Goal: Task Accomplishment & Management: Manage account settings

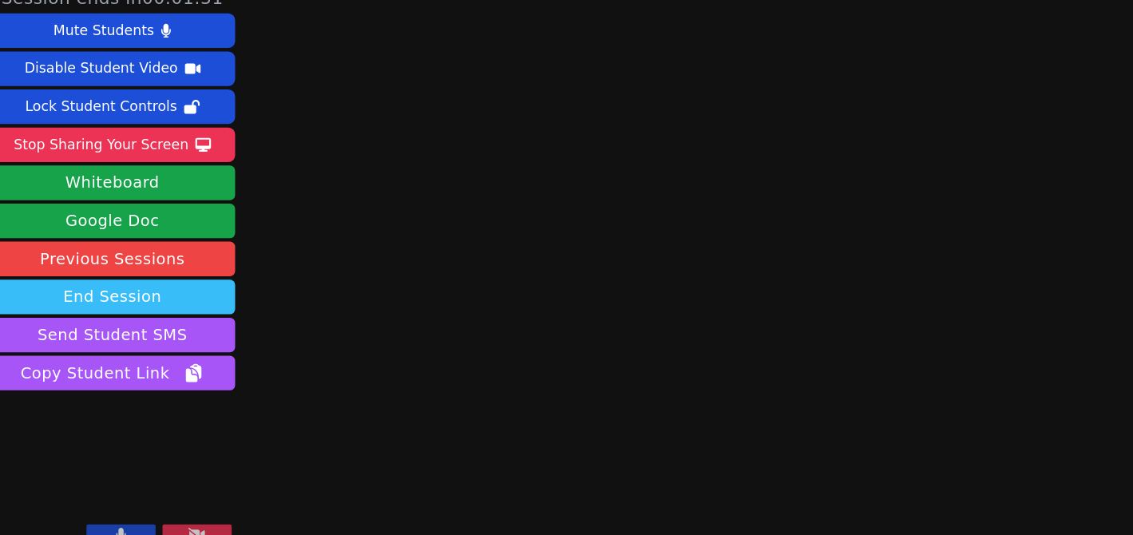
click at [174, 303] on button "End Session" at bounding box center [119, 294] width 227 height 32
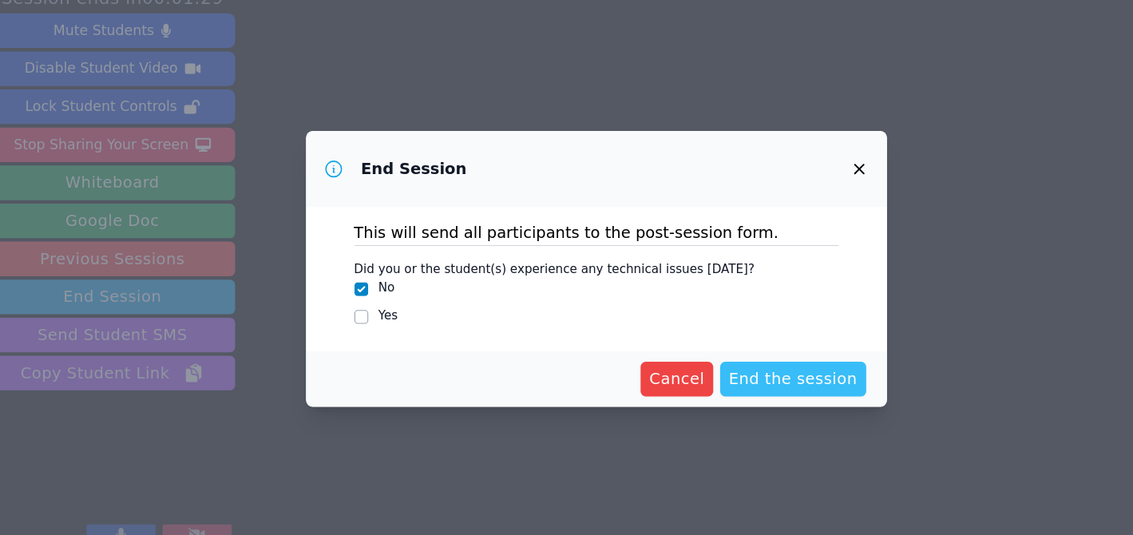
click at [749, 363] on span "End the session" at bounding box center [748, 369] width 119 height 22
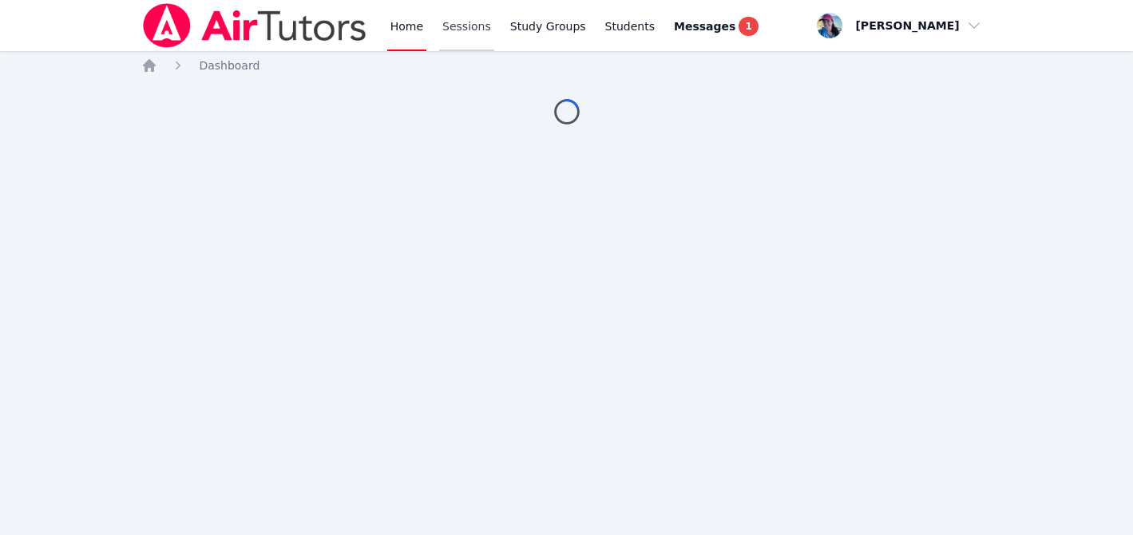
click at [473, 22] on link "Sessions" at bounding box center [466, 25] width 55 height 51
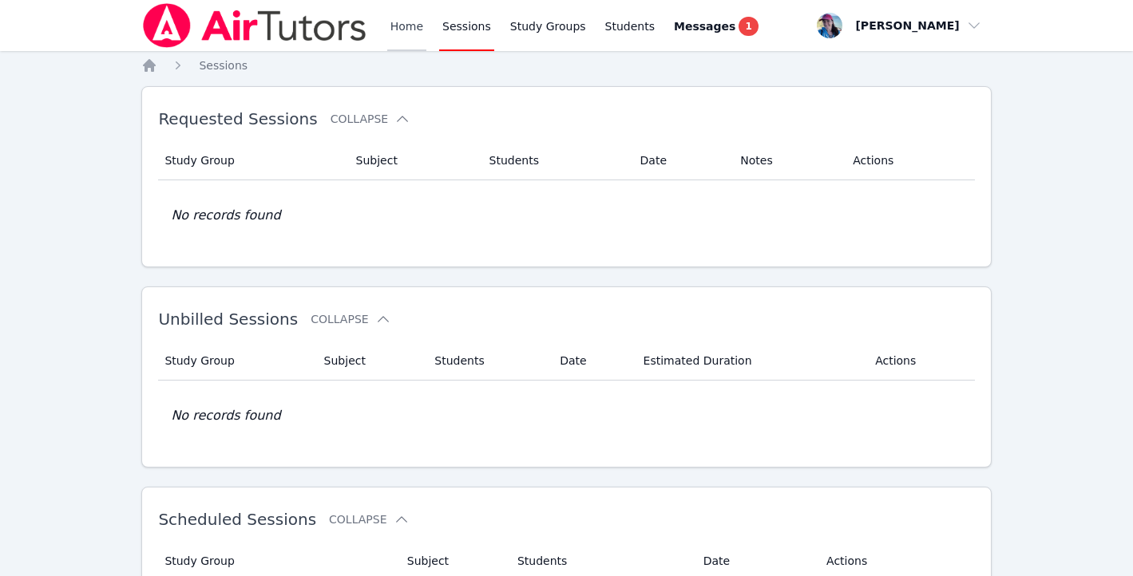
click at [389, 34] on link "Home" at bounding box center [406, 25] width 39 height 51
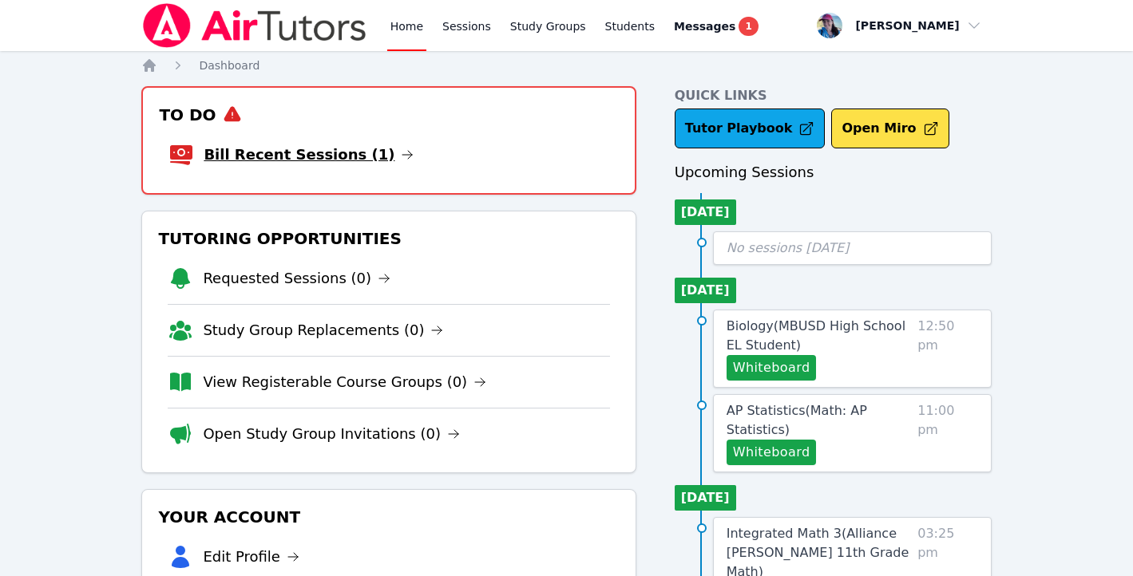
click at [317, 160] on link "Bill Recent Sessions (1)" at bounding box center [309, 155] width 210 height 22
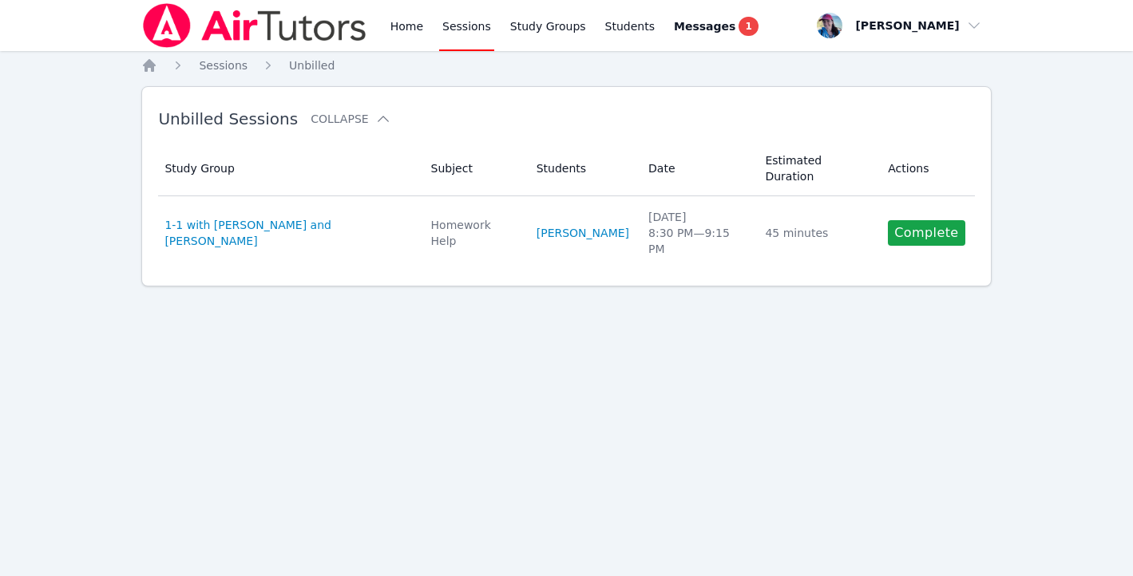
click at [904, 220] on link "Complete" at bounding box center [926, 233] width 77 height 26
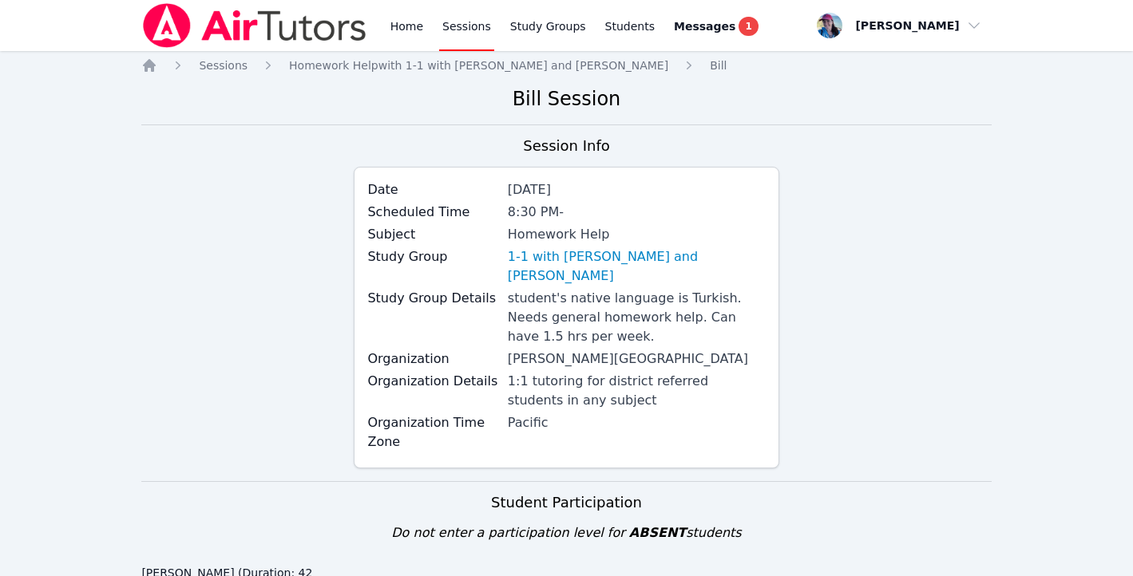
scroll to position [507, 0]
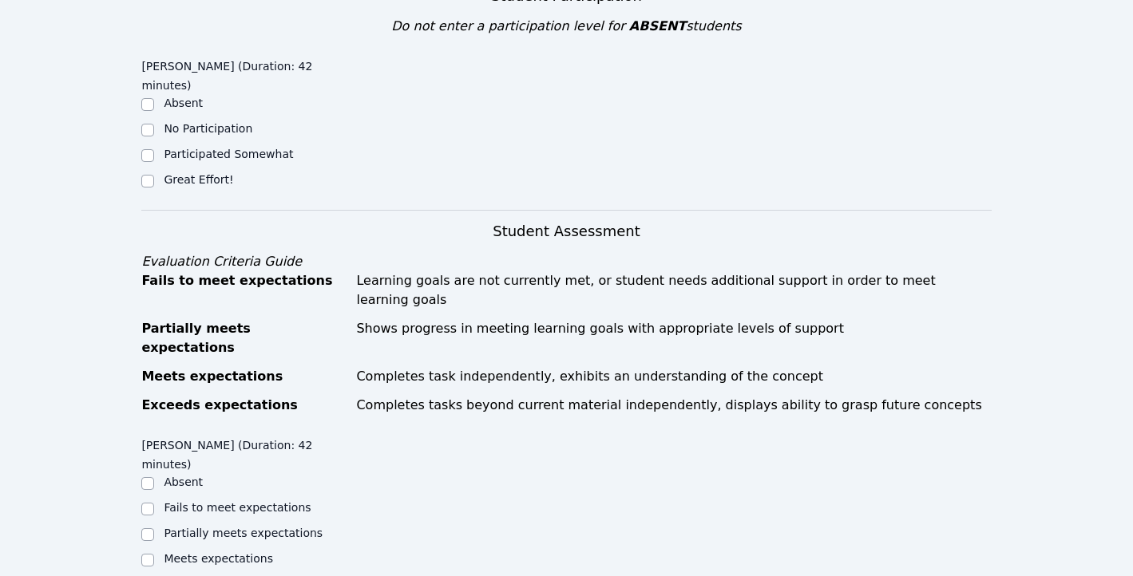
click at [187, 172] on div "Great Effort!" at bounding box center [247, 181] width 212 height 19
click at [184, 173] on label "Great Effort!" at bounding box center [198, 179] width 69 height 13
click at [154, 175] on input "Great Effort!" at bounding box center [147, 181] width 13 height 13
checkbox input "true"
click at [248, 534] on label "Meets expectations" at bounding box center [218, 558] width 109 height 13
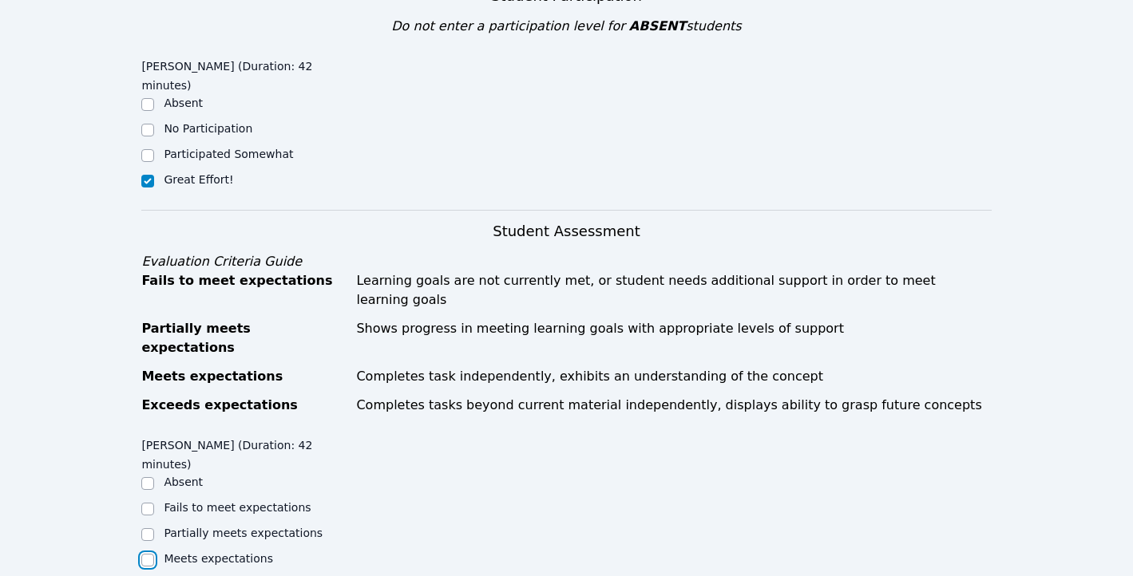
click at [154, 534] on input "Meets expectations" at bounding box center [147, 560] width 13 height 13
checkbox input "true"
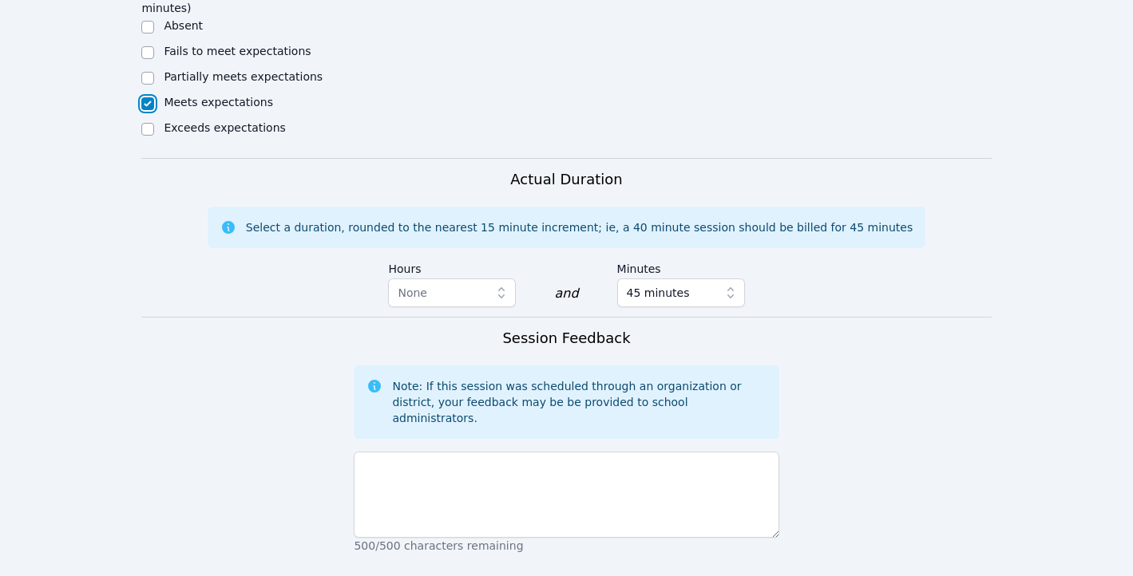
scroll to position [1133, 0]
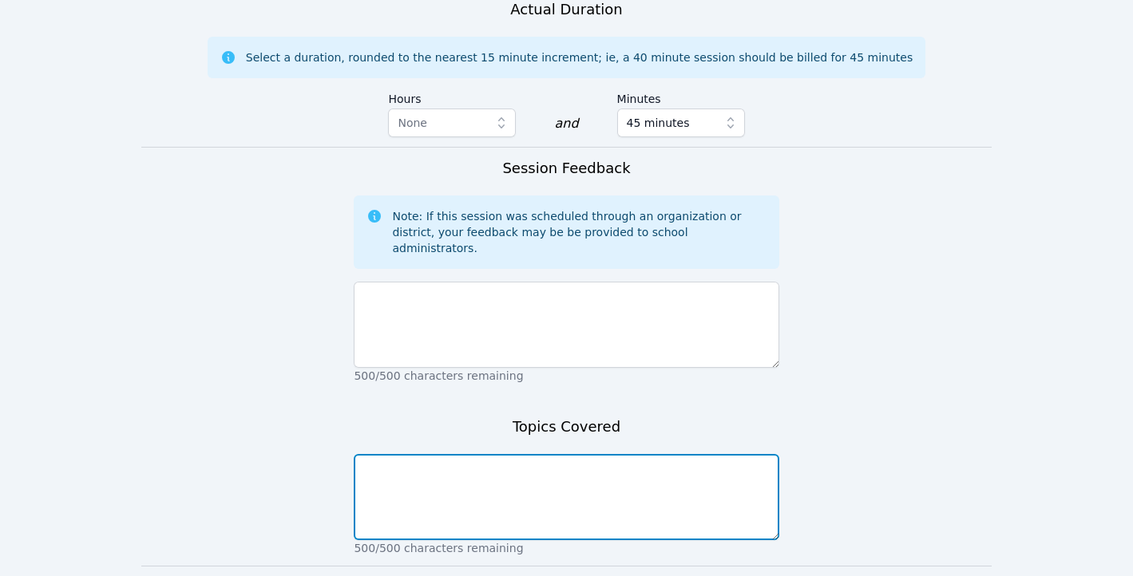
click at [417, 454] on textarea at bounding box center [566, 497] width 425 height 86
type textarea "Solving system"
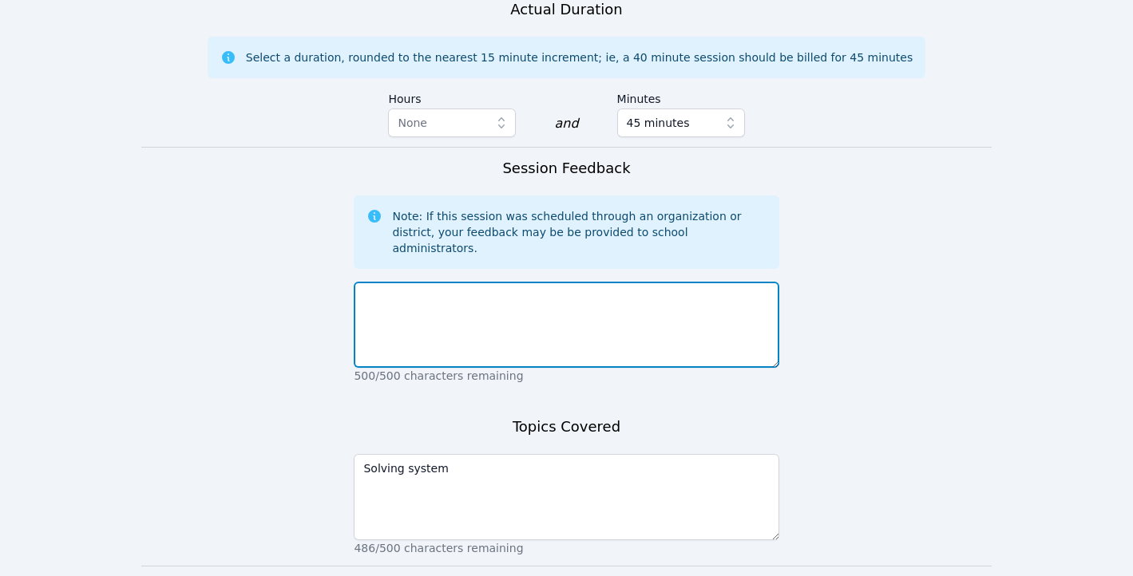
click at [453, 282] on textarea at bounding box center [566, 325] width 425 height 86
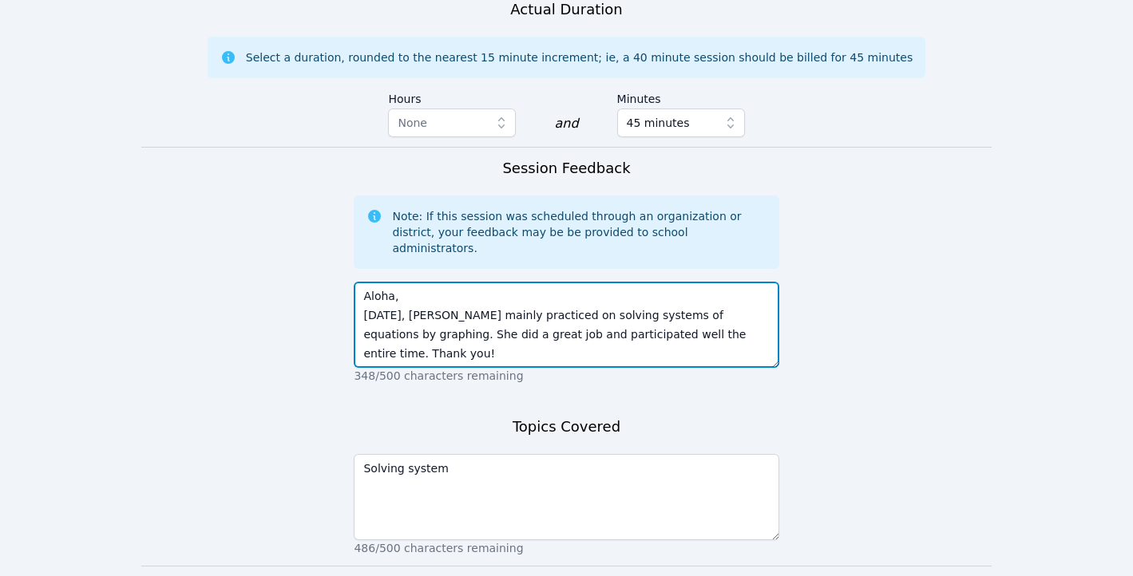
type textarea "Aloha, Today, Narin mainly practiced on solving systems of equations by graphin…"
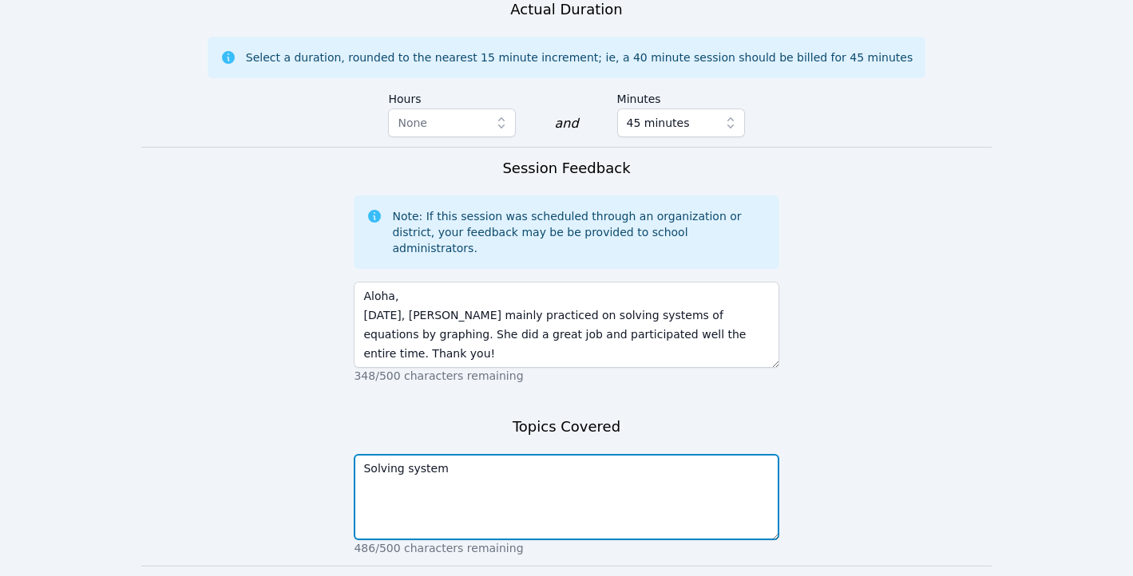
click at [495, 454] on textarea "Solving system" at bounding box center [566, 497] width 425 height 86
type textarea "Solving systems of equations by graphing"
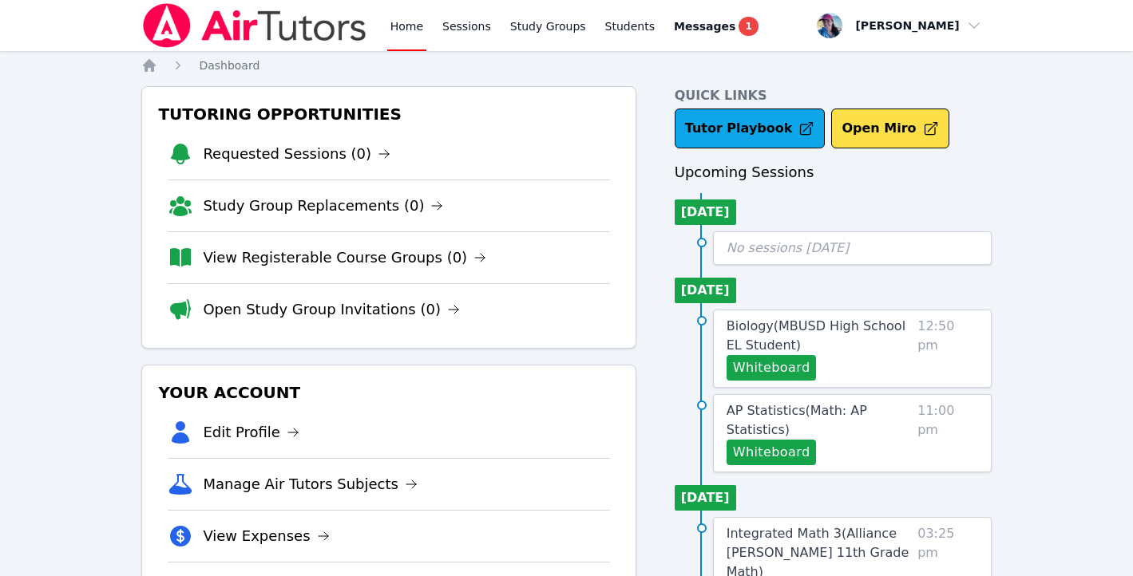
click at [383, 22] on div "Home Sessions Study Groups Students Messages 1" at bounding box center [450, 25] width 619 height 51
click at [409, 35] on link "Home" at bounding box center [406, 25] width 39 height 51
click at [445, 32] on link "Sessions" at bounding box center [466, 25] width 55 height 51
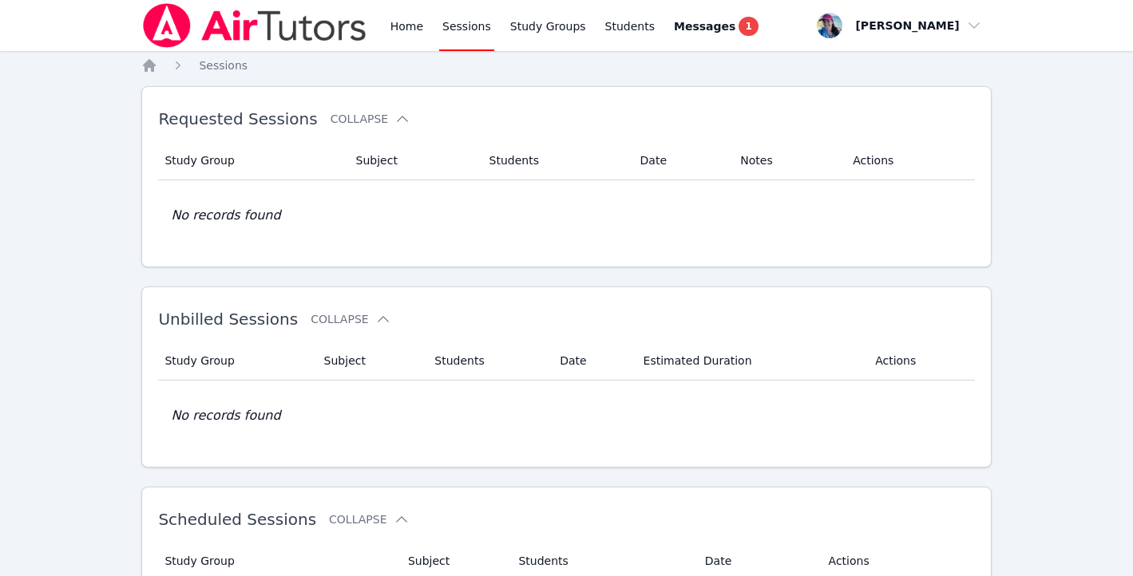
scroll to position [432, 0]
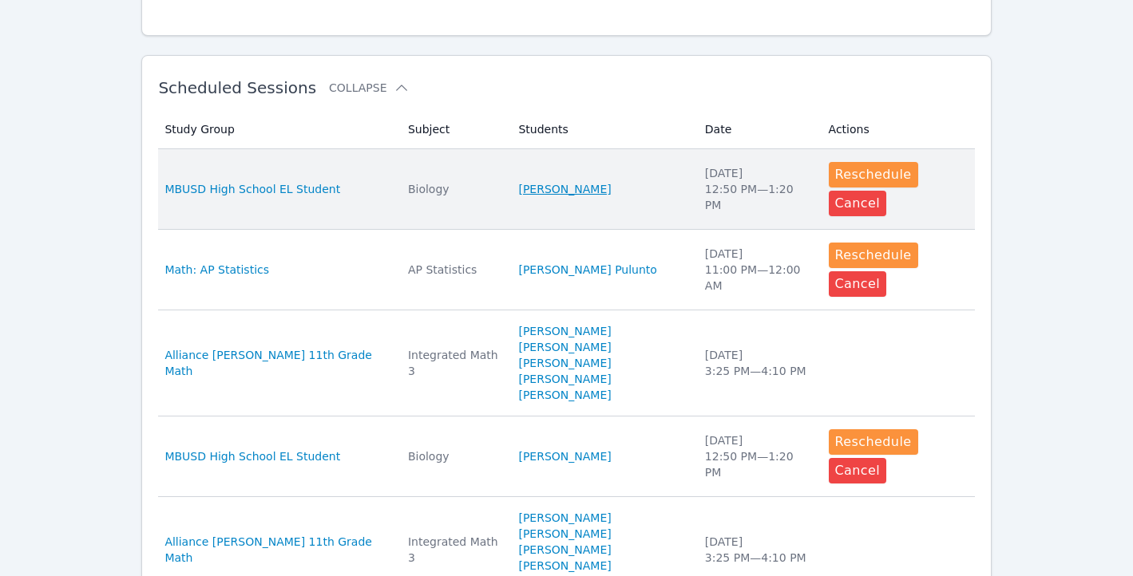
click at [556, 181] on link "Tareq Afify" at bounding box center [564, 189] width 93 height 16
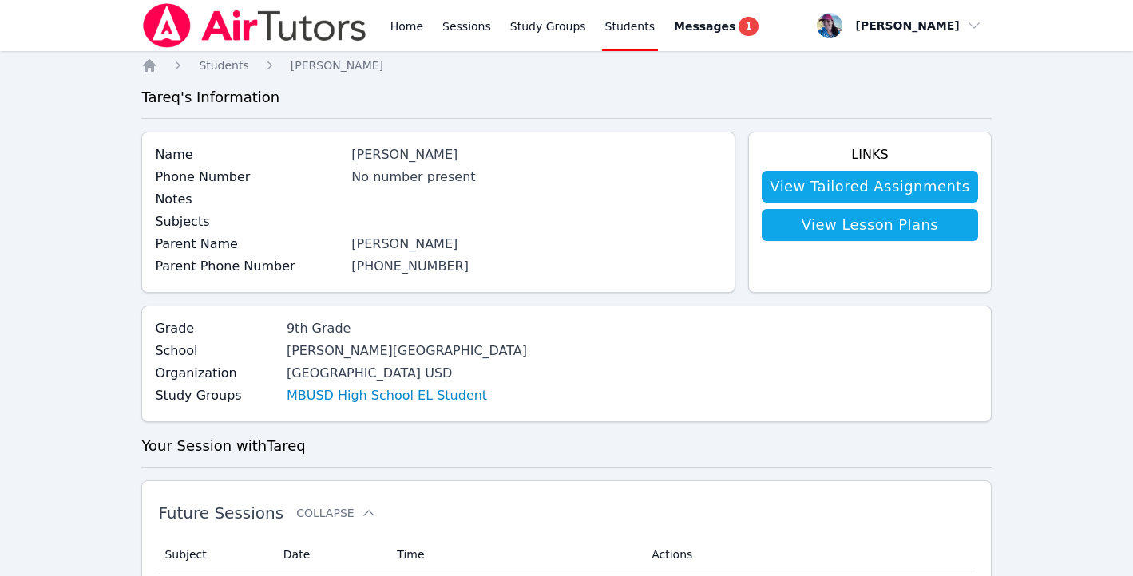
click at [370, 26] on div "Home Sessions Study Groups Students Messages 1" at bounding box center [450, 25] width 619 height 51
click at [393, 26] on link "Home" at bounding box center [406, 25] width 39 height 51
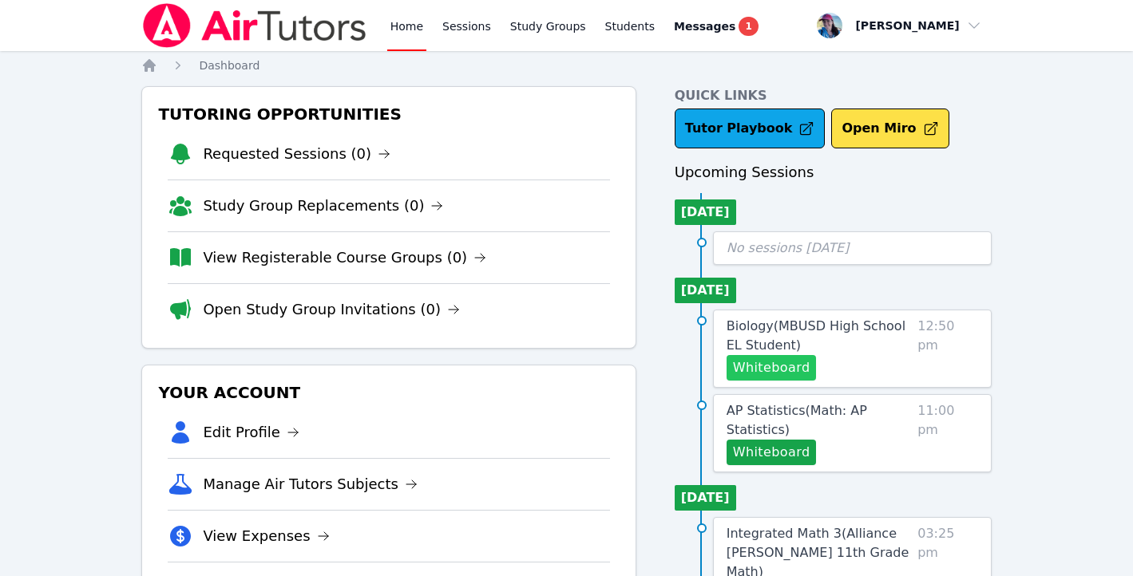
click at [796, 369] on button "Whiteboard" at bounding box center [771, 368] width 90 height 26
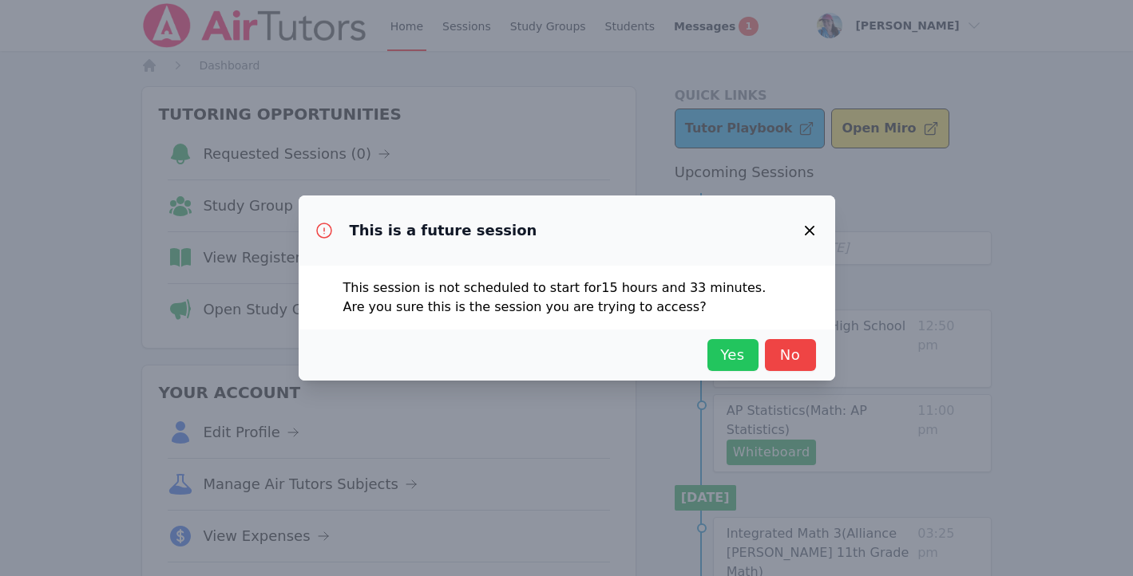
click at [724, 351] on span "Yes" at bounding box center [732, 355] width 35 height 22
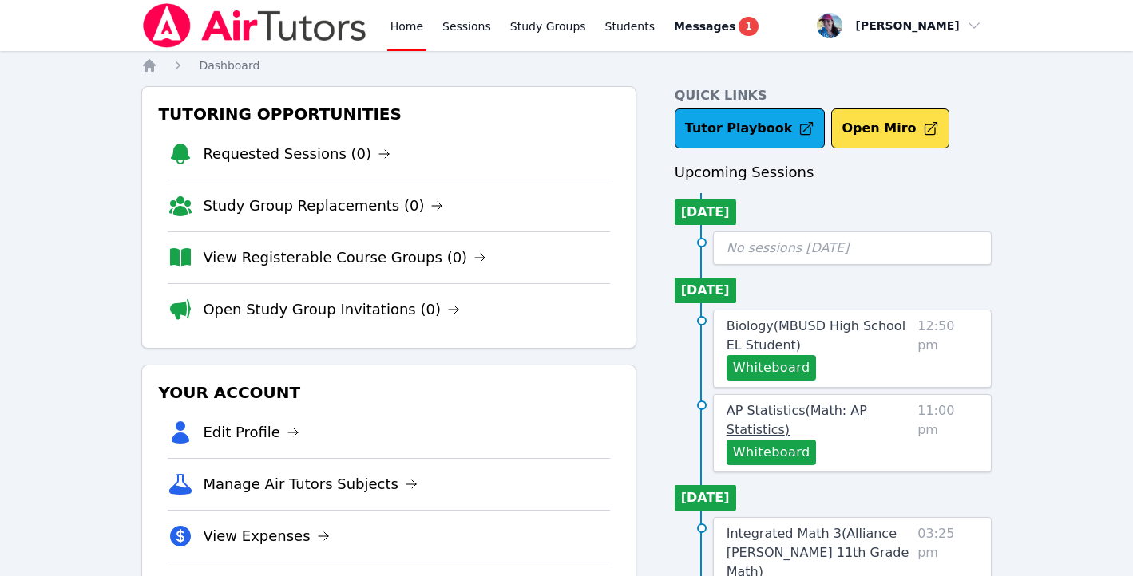
click at [821, 406] on span "AP Statistics ( Math: AP Statistics )" at bounding box center [796, 420] width 140 height 34
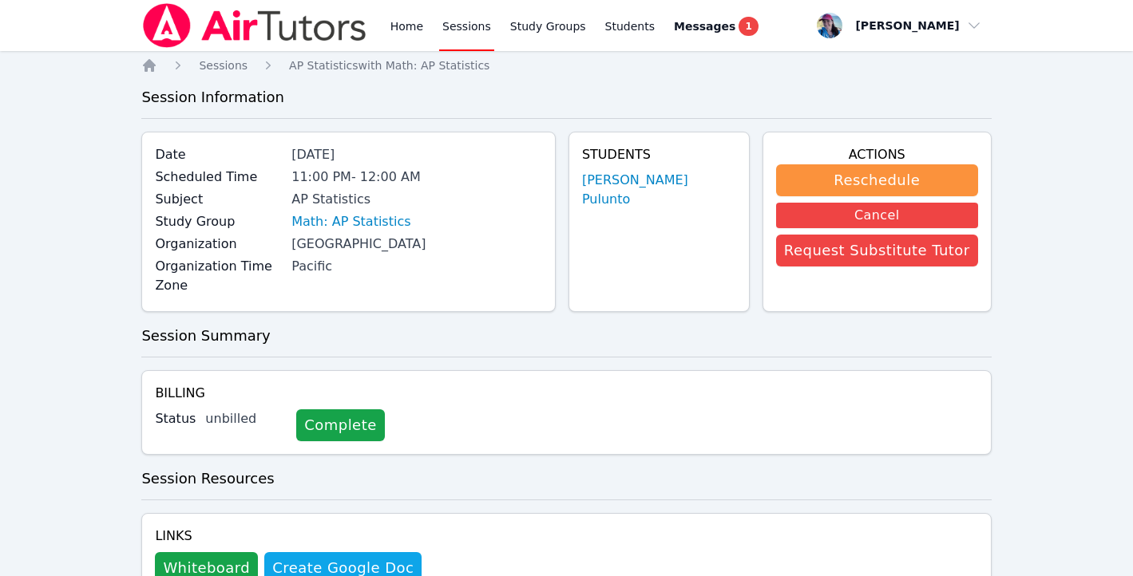
scroll to position [47, 0]
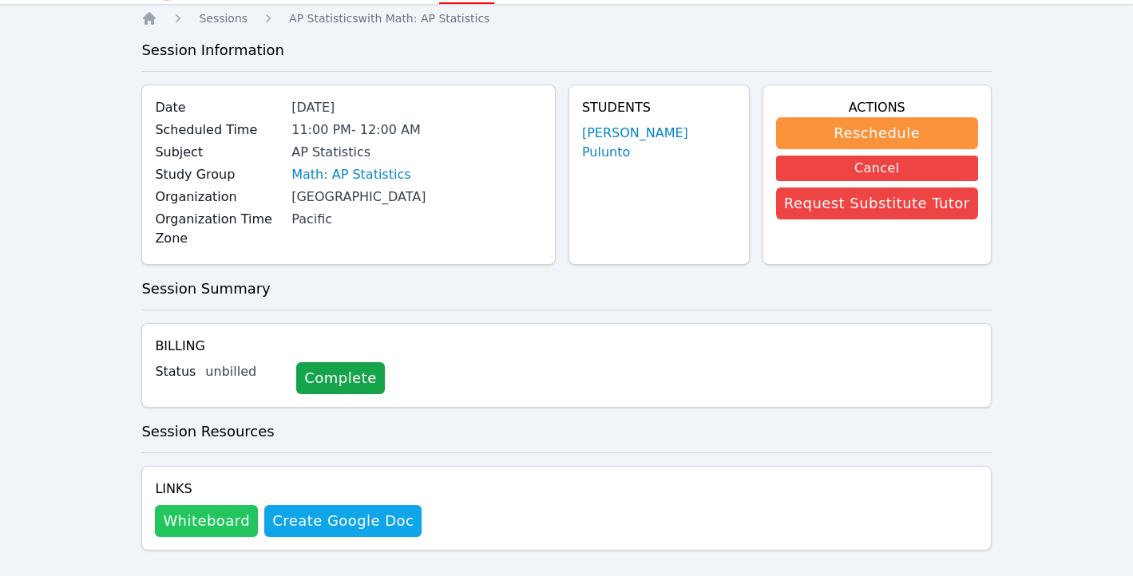
click at [207, 505] on button "Whiteboard" at bounding box center [206, 521] width 103 height 32
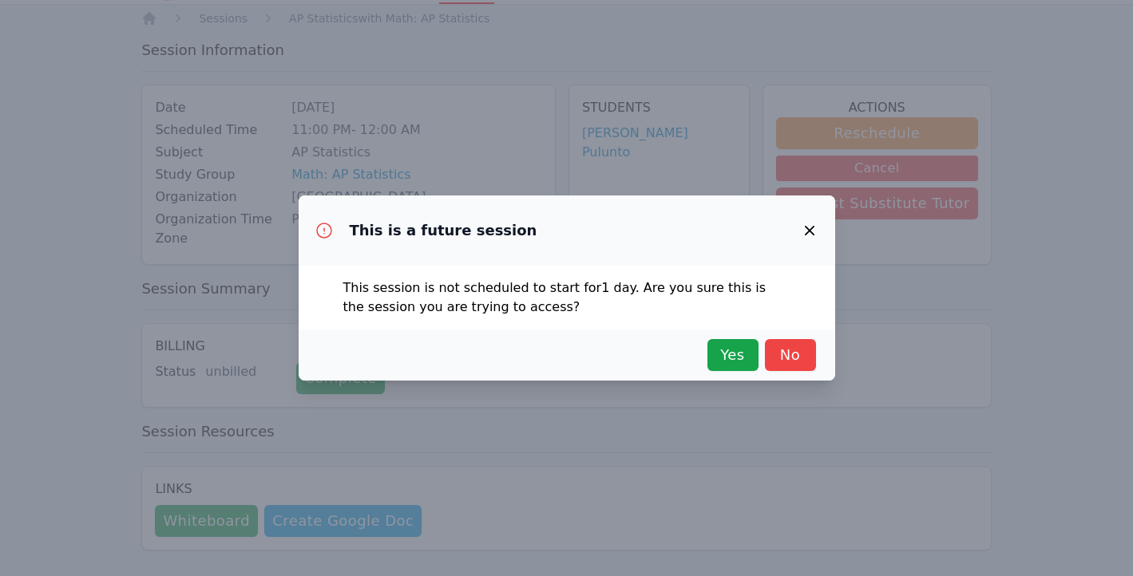
click at [727, 336] on div "Yes No" at bounding box center [567, 355] width 536 height 51
click at [730, 348] on span "Yes" at bounding box center [732, 355] width 35 height 22
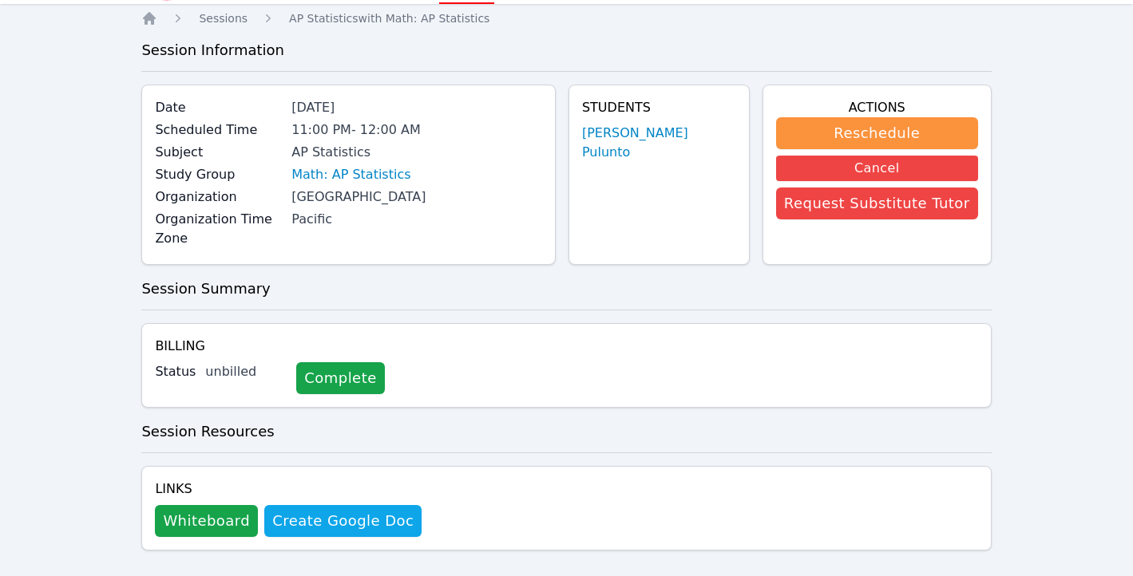
scroll to position [0, 0]
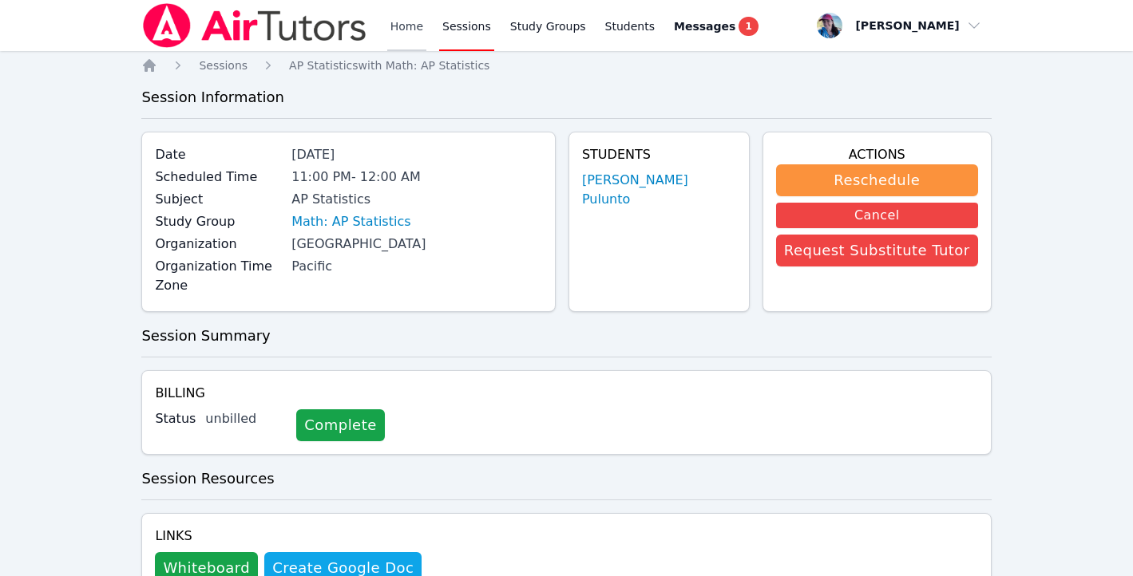
click at [405, 42] on link "Home" at bounding box center [406, 25] width 39 height 51
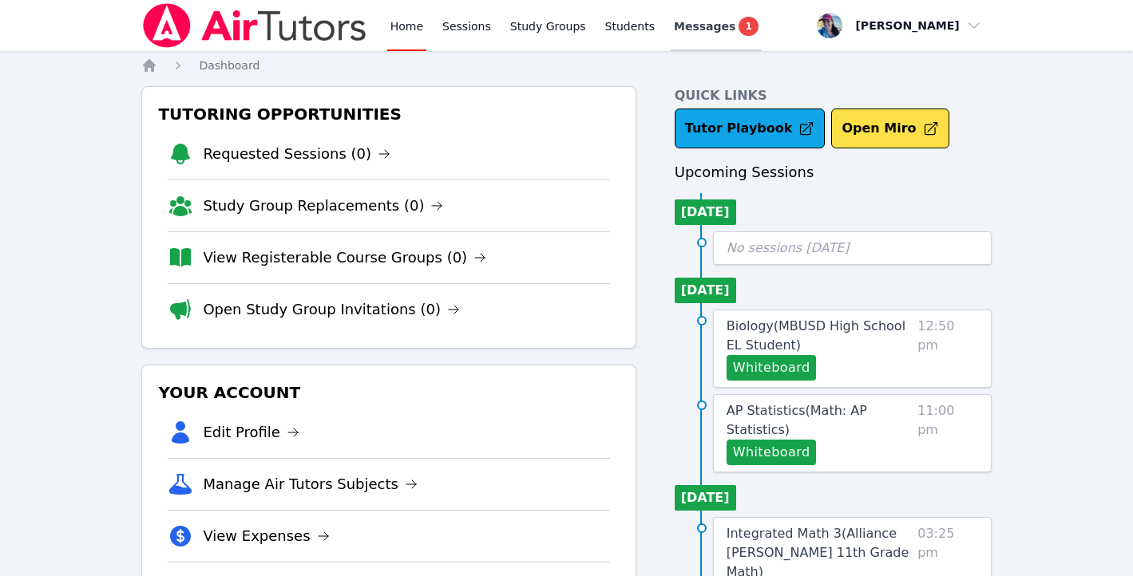
click at [698, 34] on div "Messages 1" at bounding box center [716, 26] width 85 height 19
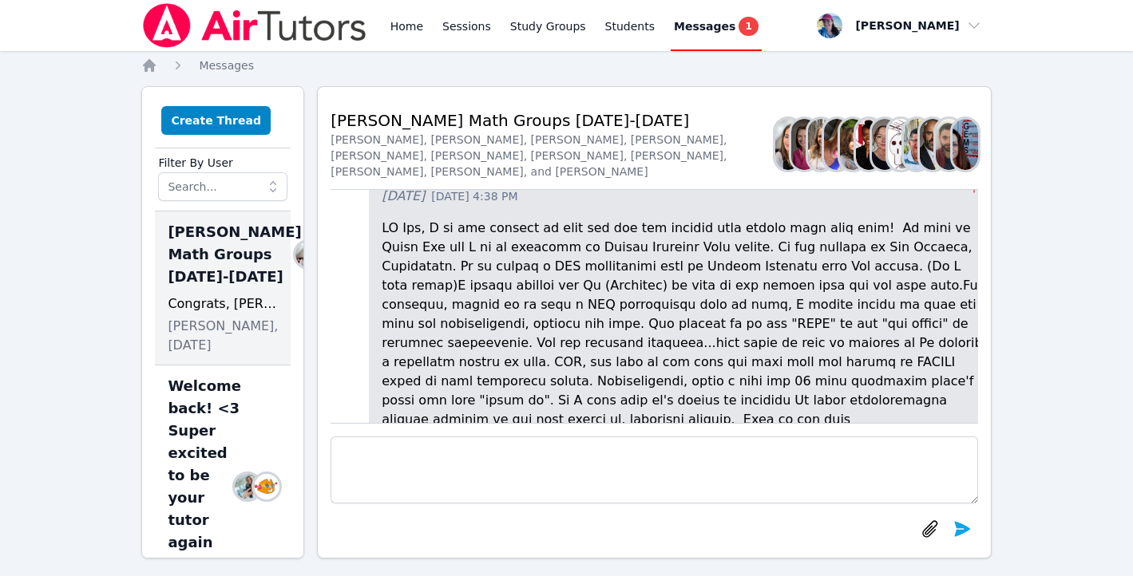
click at [513, 159] on div "Sarah Benzinger, Rebecca Miller, Sandra Davis, Alexis Asiama, Diana Carle, John…" at bounding box center [552, 156] width 445 height 48
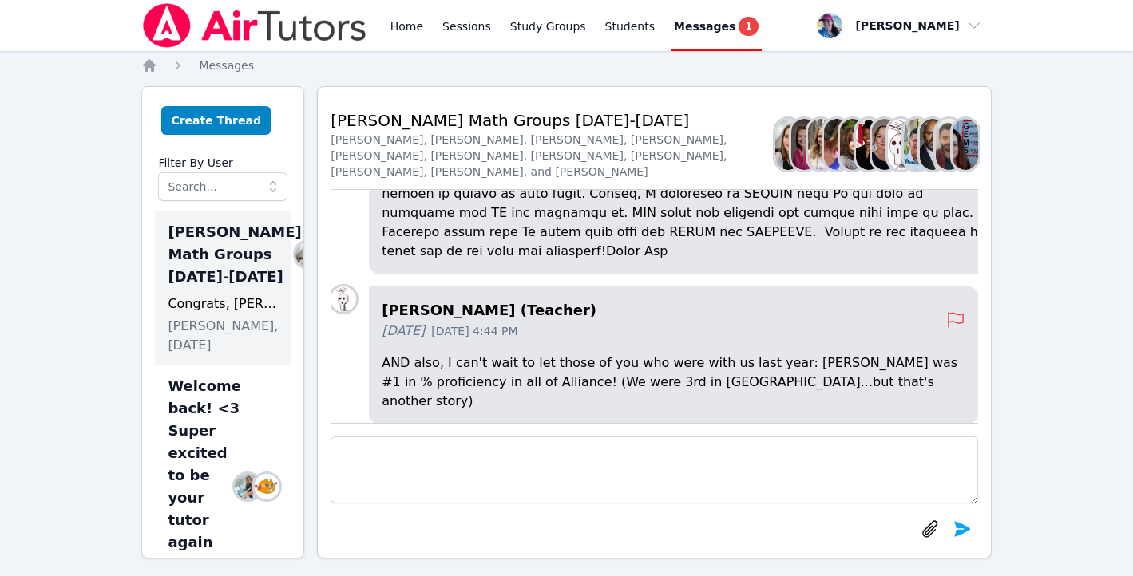
scroll to position [-350, 0]
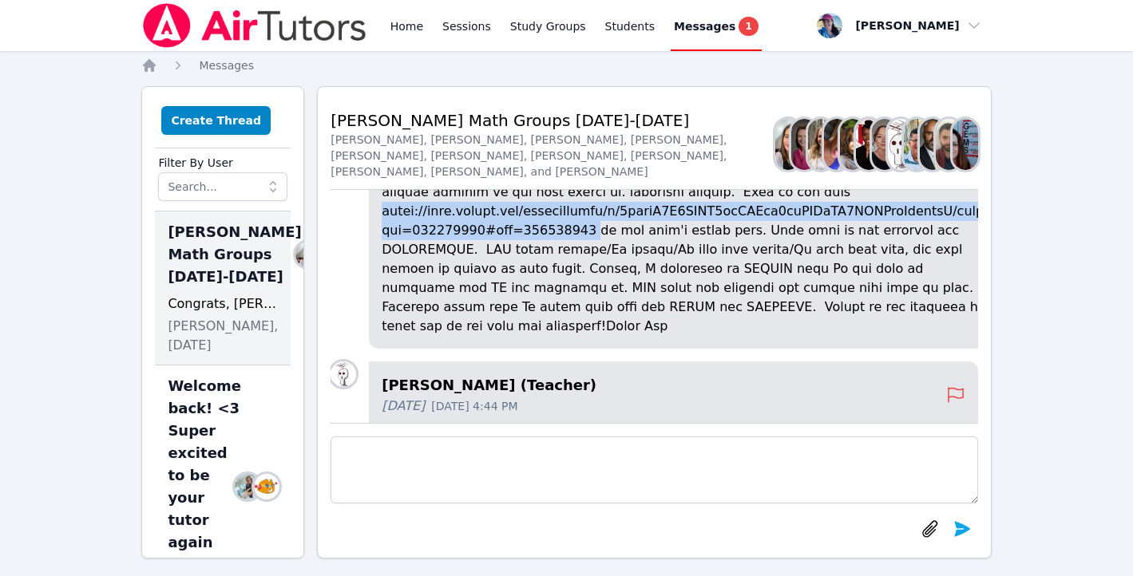
drag, startPoint x: 392, startPoint y: 262, endPoint x: 591, endPoint y: 288, distance: 200.5
click at [591, 288] on div "Joyce Law (Teacher) 4 days ago Sep 11, 2025 4:38 PM" at bounding box center [686, 136] width 634 height 425
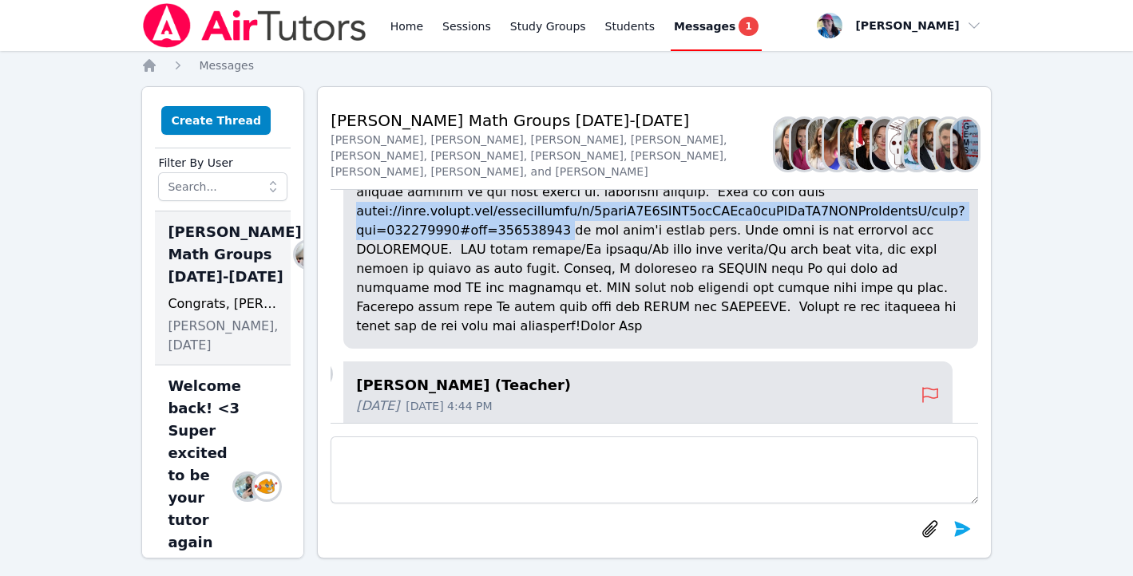
copy p "https://docs.google.com/spreadsheets/d/1xplnO0Q5GOBY4rmLAPik9uwUOCaHH5SXYTjeGrz…"
click at [408, 33] on link "Home" at bounding box center [406, 25] width 39 height 51
